Goal: Answer question/provide support: Share knowledge or assist other users

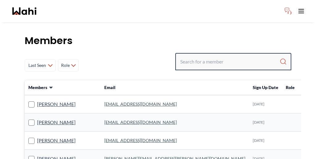
click at [238, 56] on input "Search input" at bounding box center [229, 61] width 99 height 11
paste input "Puja"
type input "Puja"
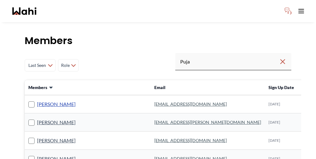
click at [43, 100] on link "[PERSON_NAME]" at bounding box center [56, 104] width 39 height 8
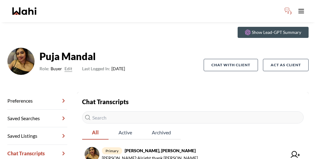
scroll to position [35, 0]
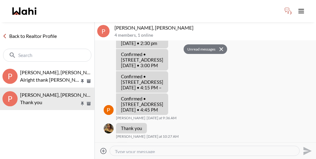
scroll to position [184, 0]
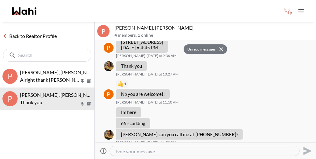
click at [154, 149] on textarea "Type your message" at bounding box center [204, 151] width 179 height 5
paste textarea "You may utilize this chat for your upcoming home inspection."
type textarea "You may utilize this chat for your upcoming home inspection."
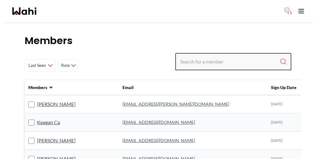
click at [225, 56] on input "Search input" at bounding box center [229, 61] width 99 height 11
type input "barbara funt"
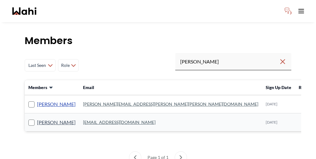
click at [42, 100] on link "Barbara Funt" at bounding box center [56, 104] width 39 height 8
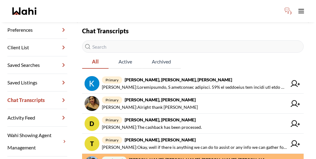
scroll to position [91, 0]
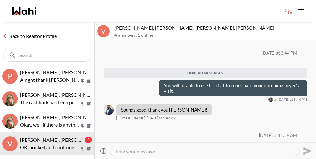
scroll to position [40, 0]
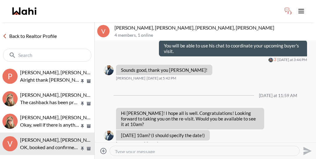
click at [17, 32] on link "Back to Realtor Profile" at bounding box center [29, 36] width 59 height 8
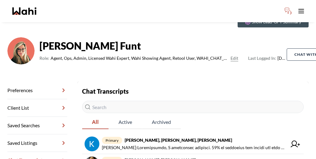
scroll to position [35, 0]
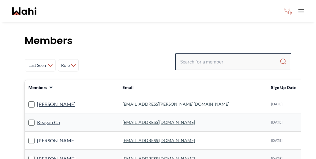
click at [234, 56] on input "Search input" at bounding box center [229, 61] width 99 height 11
type input "faraz azam"
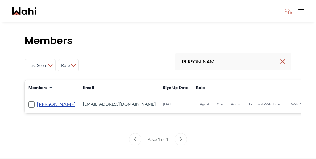
click at [40, 100] on link "Faraz Azam" at bounding box center [56, 104] width 39 height 8
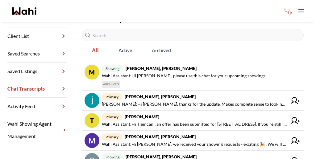
scroll to position [93, 0]
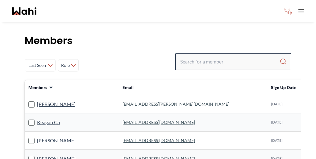
click at [236, 56] on input "Search input" at bounding box center [229, 61] width 99 height 11
type input "michelle ryckman"
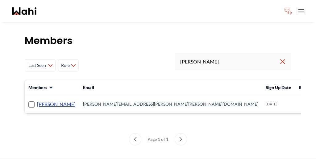
click at [49, 100] on link "Michelle Ryckman" at bounding box center [56, 104] width 39 height 8
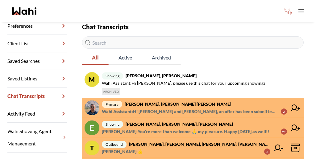
scroll to position [98, 0]
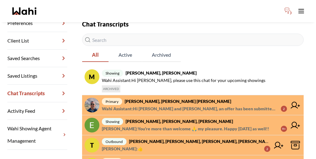
click at [200, 105] on span "Wahi Assistant : Hi Pranav and Vandana, an offer has been submitted for 94 Bamf…" at bounding box center [189, 108] width 174 height 7
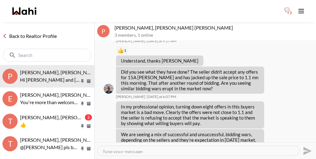
scroll to position [506, 0]
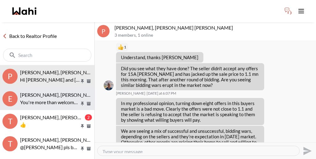
click at [51, 99] on p "You're more than welcome 🙏 my pleasure. Happy Thanksgiving as well!!" at bounding box center [50, 102] width 60 height 7
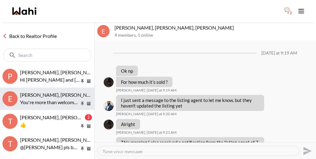
scroll to position [506, 0]
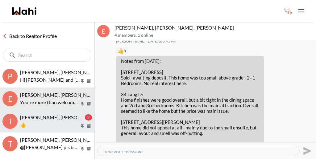
click at [50, 114] on span "Tanya Fita, Teresa, Michelle, Alicia" at bounding box center [100, 117] width 160 height 6
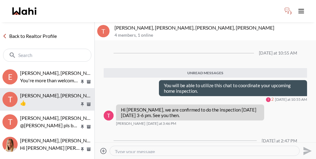
scroll to position [23, 0]
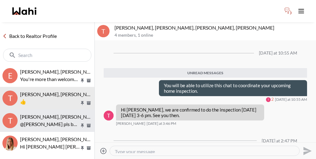
click at [51, 114] on span "Tanya Fita, Faraz, Michelle" at bounding box center [59, 117] width 79 height 6
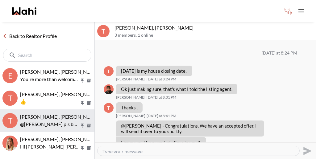
scroll to position [309, 0]
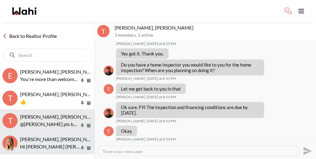
click at [50, 136] on span "agnes sonia mukamusoni, Michelle" at bounding box center [59, 139] width 79 height 6
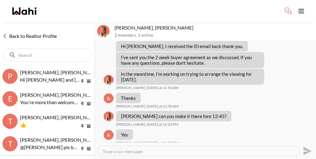
click at [36, 32] on link "Back to Realtor Profile" at bounding box center [29, 36] width 59 height 8
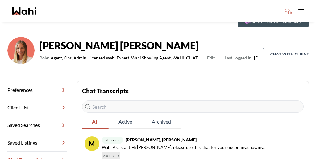
scroll to position [29, 0]
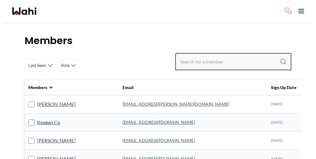
click at [231, 56] on input "Search input" at bounding box center [229, 61] width 99 height 11
type input "behnam f"
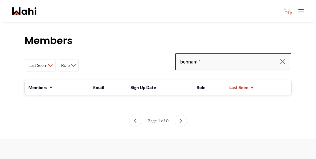
click at [241, 56] on input "behnam f" at bounding box center [229, 61] width 99 height 11
type input "behnam"
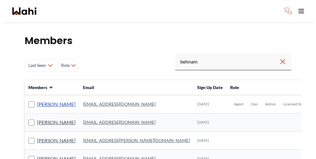
click at [50, 100] on link "[PERSON_NAME]" at bounding box center [56, 104] width 39 height 8
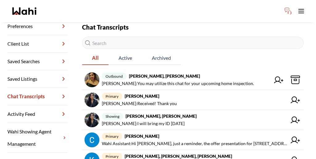
scroll to position [98, 0]
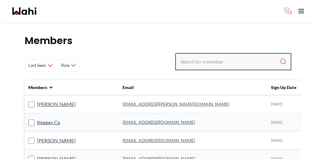
click at [221, 56] on input "Search input" at bounding box center [229, 61] width 99 height 11
paste input "Jeremy Turino"
type input "Jeremy Turino"
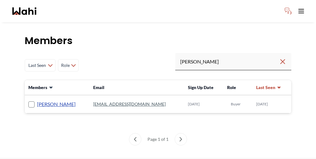
click at [43, 100] on link "Jeremy Turino" at bounding box center [56, 104] width 39 height 8
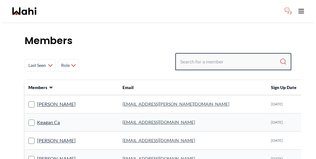
click at [246, 56] on input "Search input" at bounding box center [229, 61] width 99 height 11
paste input "Callum"
type input "Callum"
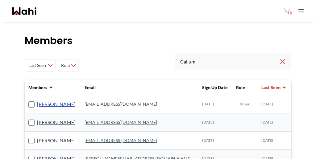
click at [37, 100] on link "Callum Ryan" at bounding box center [56, 104] width 39 height 8
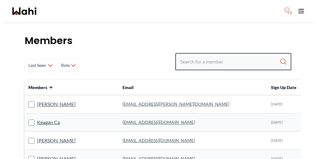
click at [235, 56] on input "Search input" at bounding box center [229, 61] width 99 height 11
paste input "Tlemcani"
type input "Tlemcani"
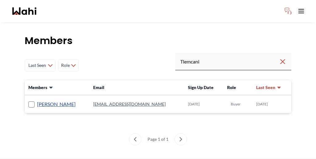
click at [45, 100] on link "Tlemcani Idriss" at bounding box center [56, 104] width 39 height 8
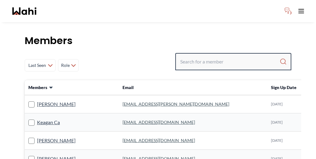
click at [253, 56] on input "Search input" at bounding box center [229, 61] width 99 height 11
paste input "Pranav"
type input "Pranav"
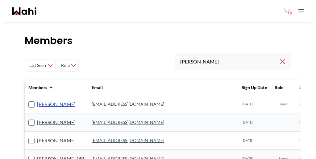
click at [39, 100] on link "Pranav Dhar" at bounding box center [56, 104] width 39 height 8
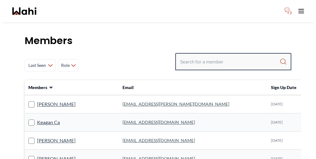
click at [241, 56] on input "Search input" at bounding box center [229, 61] width 99 height 11
paste input "Pradeep"
type input "Pradeep"
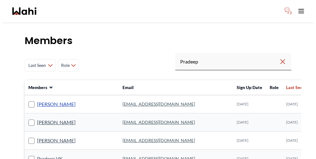
click at [44, 100] on link "Pradeep Rajana" at bounding box center [56, 104] width 39 height 8
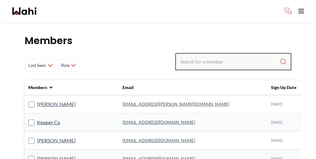
click at [249, 56] on input "Search input" at bounding box center [229, 61] width 99 height 11
paste input "[PERSON_NAME]"
type input "[PERSON_NAME]"
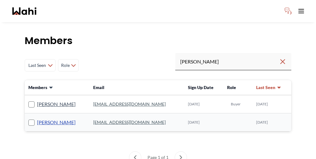
click at [49, 118] on link "[PERSON_NAME]" at bounding box center [56, 122] width 39 height 8
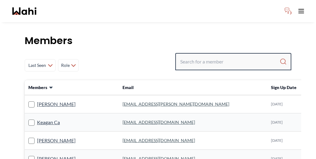
click at [235, 56] on input "Search input" at bounding box center [229, 61] width 99 height 11
paste input "[PERSON_NAME]"
type input "[PERSON_NAME]"
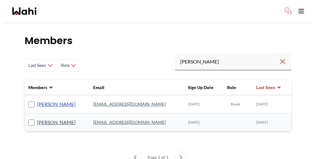
click at [52, 100] on link "Pradeep Pradhan" at bounding box center [56, 104] width 39 height 8
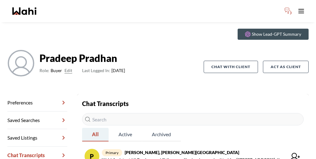
scroll to position [13, 0]
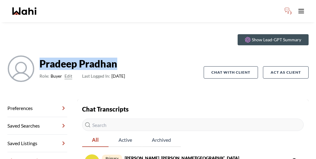
drag, startPoint x: 102, startPoint y: 45, endPoint x: 43, endPoint y: 42, distance: 59.0
click at [43, 58] on strong "Pradeep Pradhan" at bounding box center [81, 64] width 85 height 12
copy strong "Pradeep Pradhan"
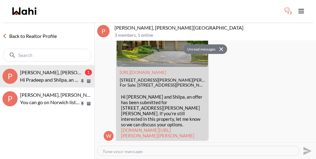
scroll to position [1004, 0]
